Goal: Information Seeking & Learning: Find specific page/section

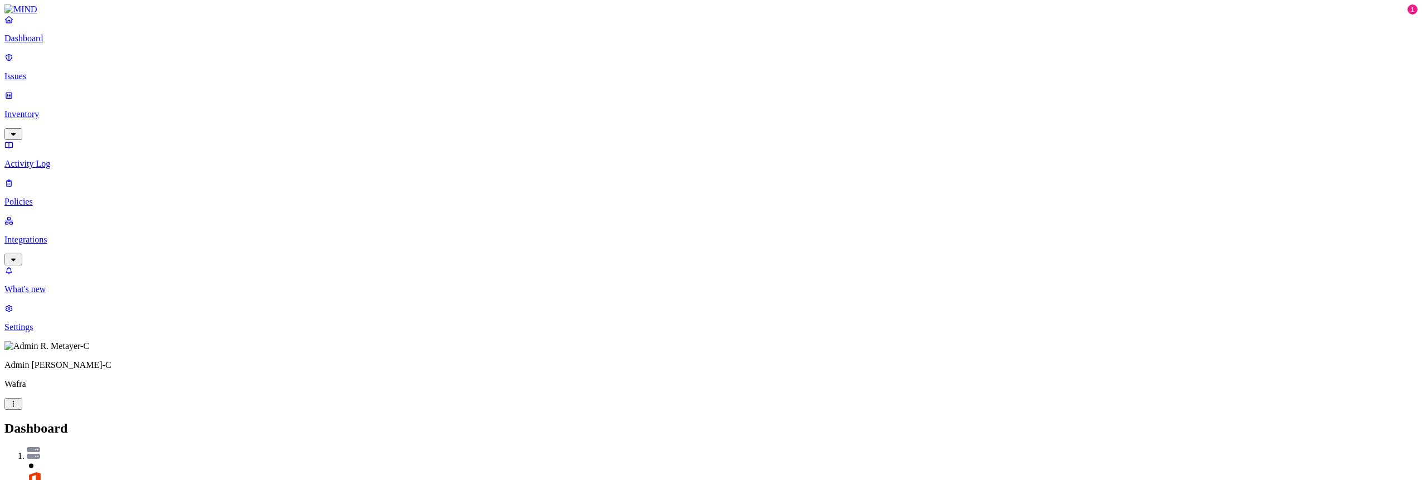
click at [56, 109] on p "Inventory" at bounding box center [710, 114] width 1413 height 10
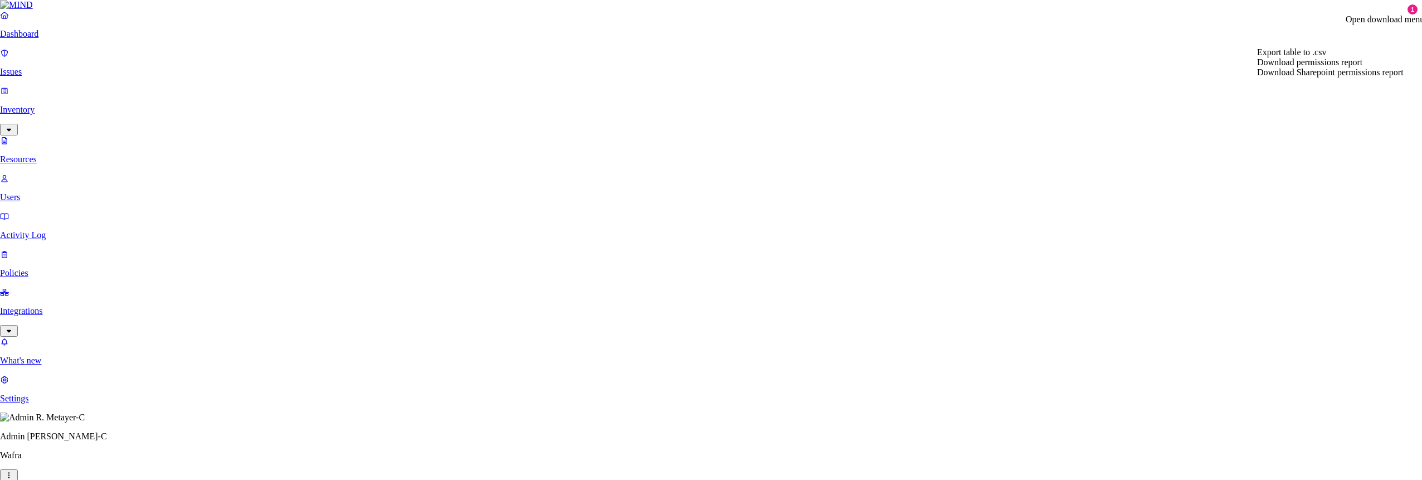
click at [1315, 77] on span "Download Sharepoint permissions report" at bounding box center [1330, 71] width 147 height 9
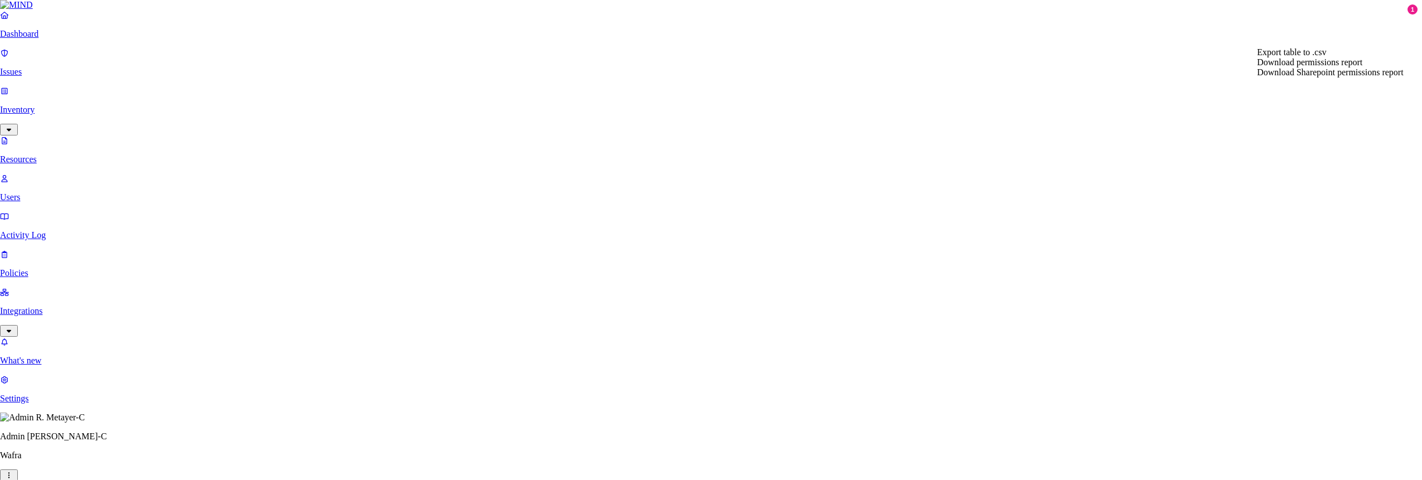
click at [1306, 67] on span "Download permissions report" at bounding box center [1309, 61] width 105 height 9
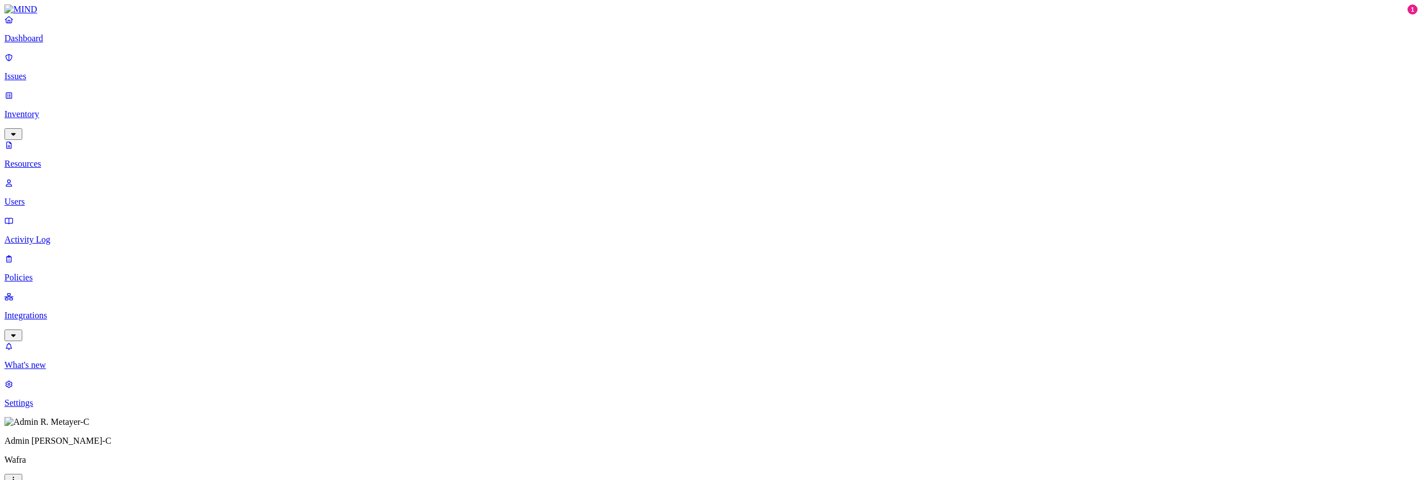
click at [63, 310] on p "Integrations" at bounding box center [710, 315] width 1413 height 10
click at [59, 109] on p "Inventory" at bounding box center [710, 114] width 1413 height 10
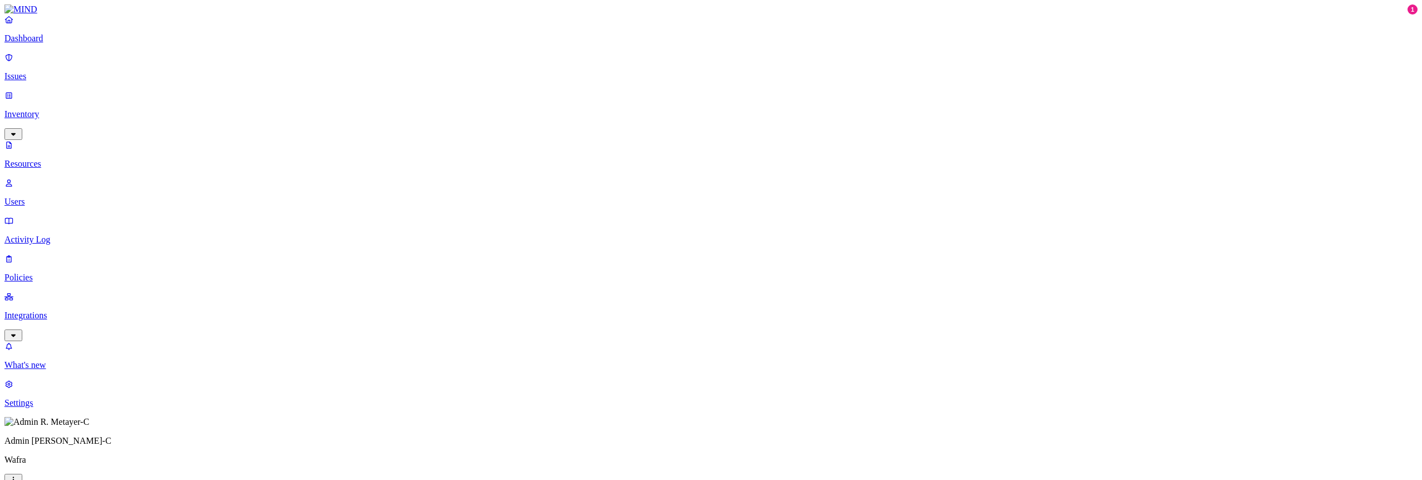
drag, startPoint x: 1302, startPoint y: 63, endPoint x: 1283, endPoint y: 61, distance: 19.1
click at [69, 159] on p "Resources" at bounding box center [710, 164] width 1413 height 10
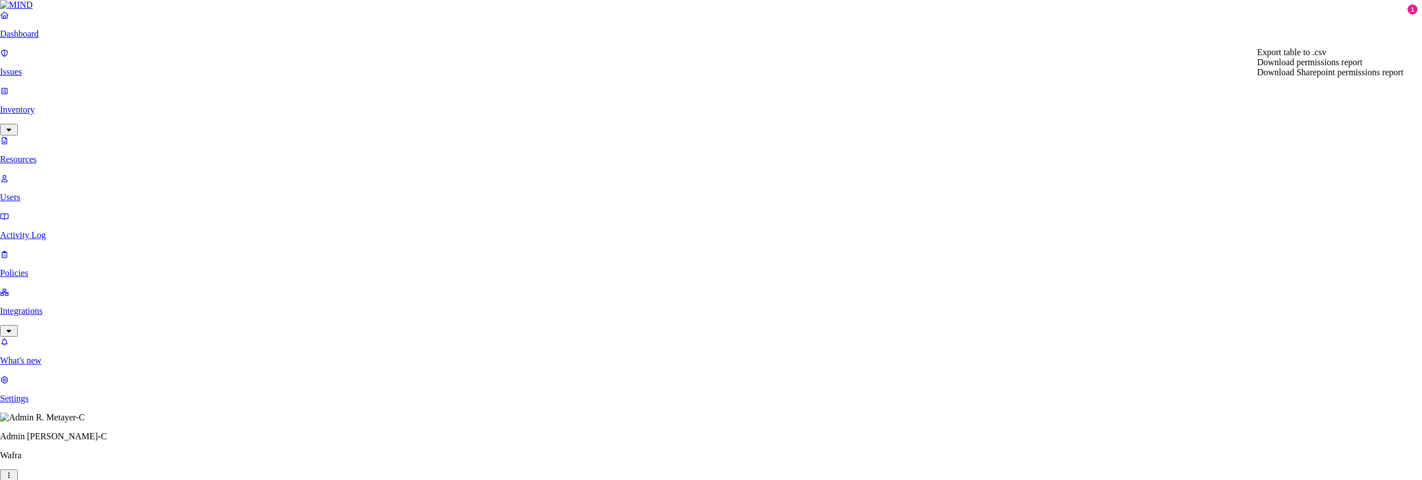
click at [1330, 77] on span "Download Sharepoint permissions report" at bounding box center [1330, 71] width 147 height 9
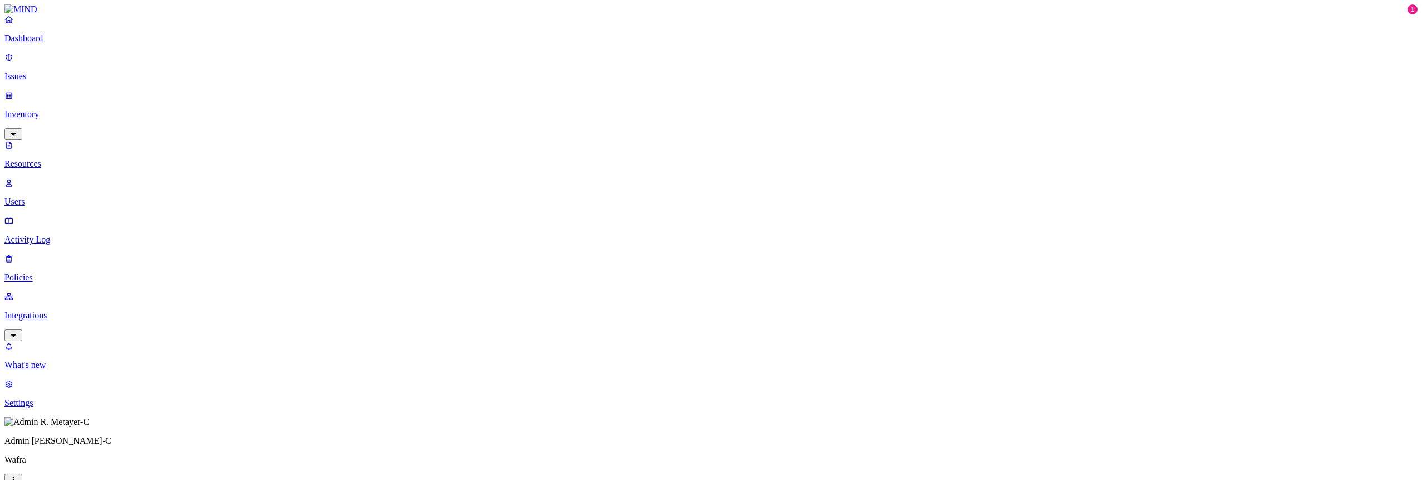
type input "s"
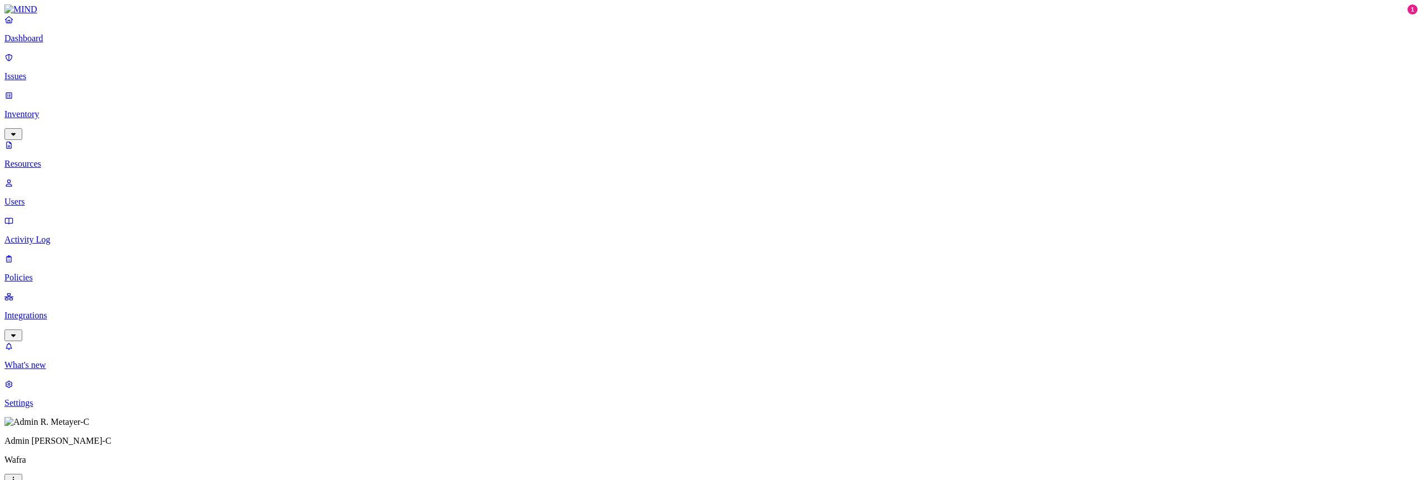
click at [51, 159] on p "Resources" at bounding box center [710, 164] width 1413 height 10
click at [55, 310] on p "Integrations" at bounding box center [710, 315] width 1413 height 10
click at [45, 43] on p "Dashboard" at bounding box center [710, 38] width 1413 height 10
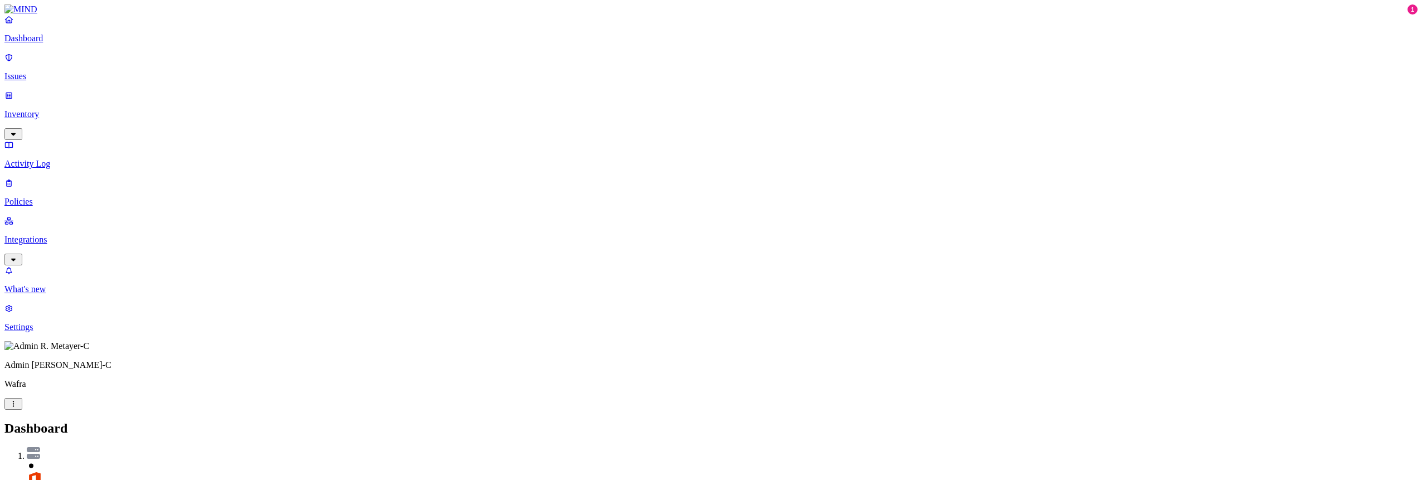
click at [51, 72] on p "Issues" at bounding box center [710, 76] width 1413 height 10
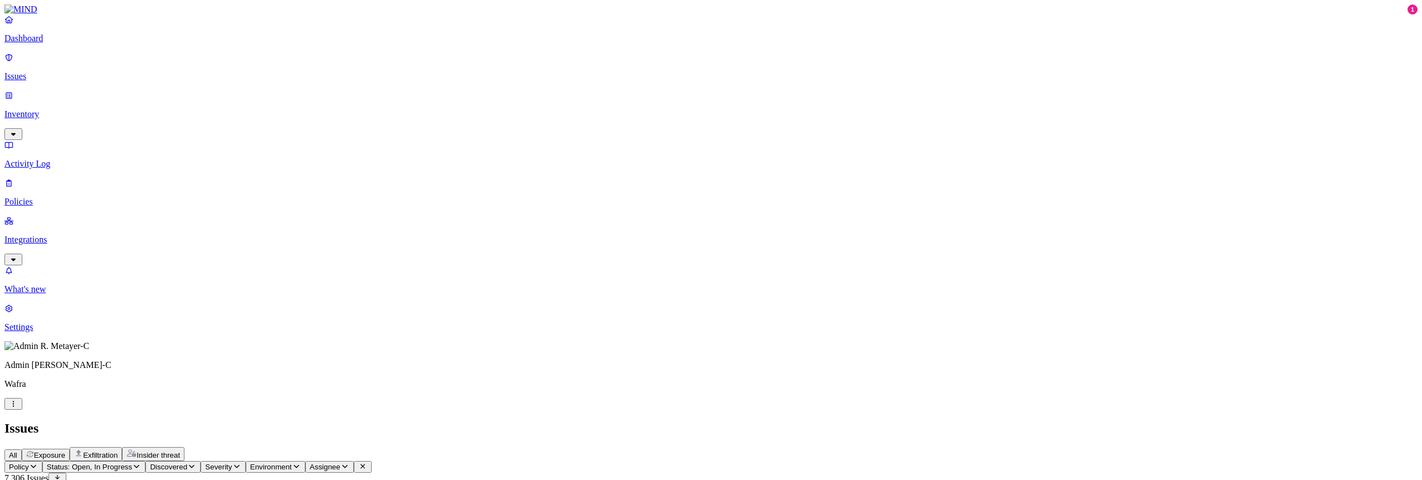
click at [53, 109] on p "Inventory" at bounding box center [710, 114] width 1413 height 10
